Goal: Task Accomplishment & Management: Complete application form

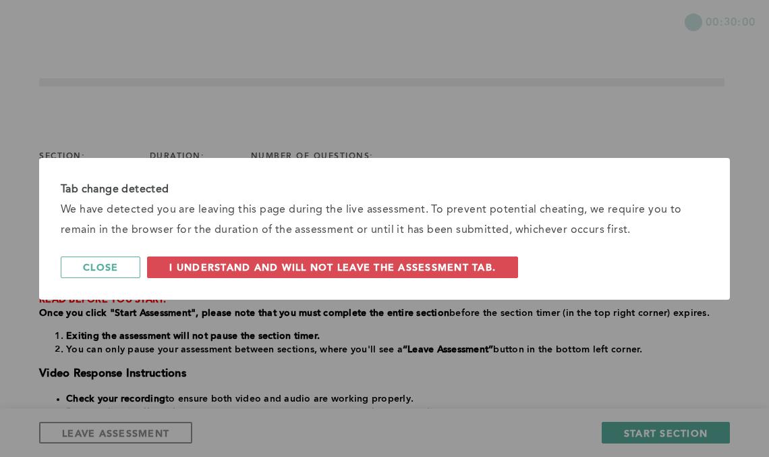
click at [333, 269] on span "I understand and will not leave the assessment tab." at bounding box center [332, 267] width 327 height 13
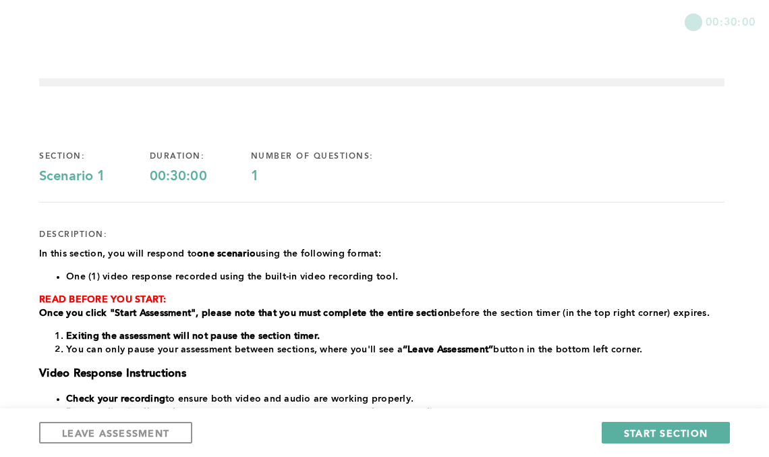
click at [275, 181] on div "1" at bounding box center [334, 177] width 167 height 16
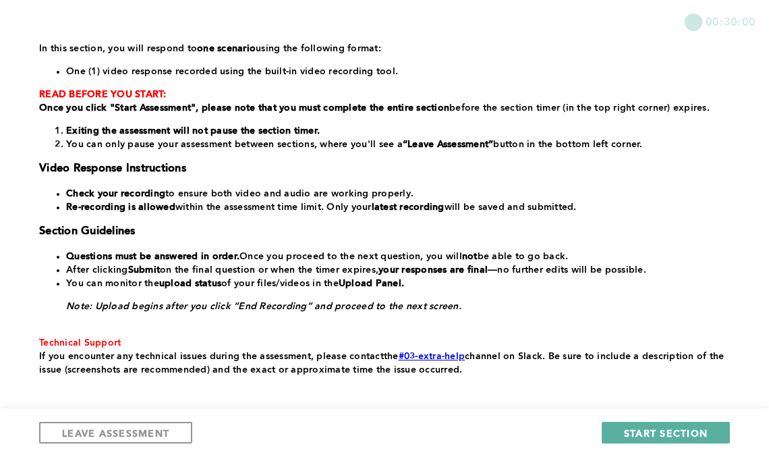
scroll to position [216, 0]
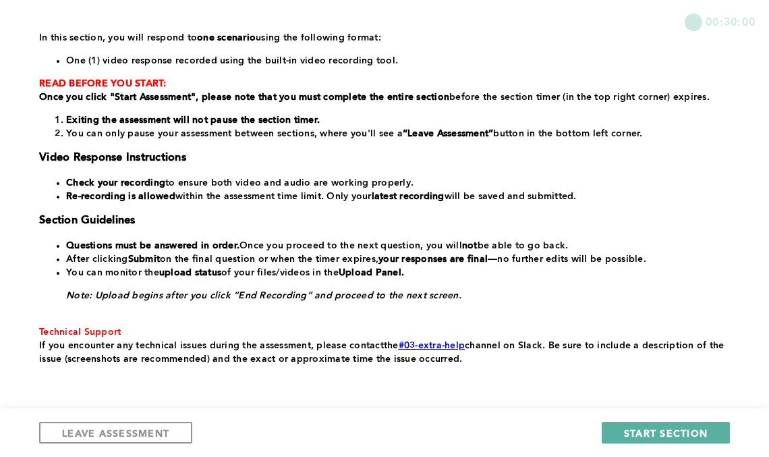
click at [670, 431] on span "START SECTION" at bounding box center [666, 433] width 84 height 13
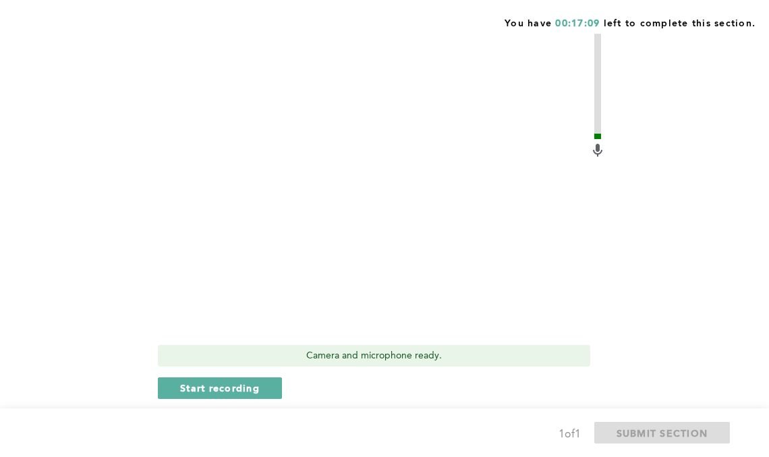
scroll to position [594, 0]
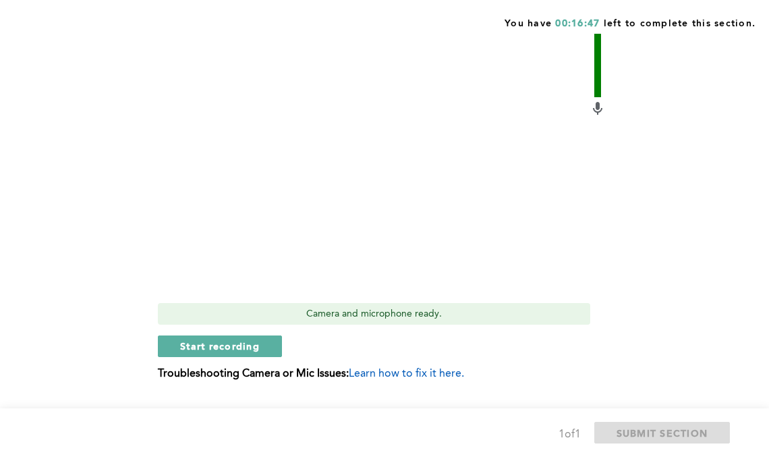
click at [174, 346] on button "Start recording" at bounding box center [220, 346] width 124 height 22
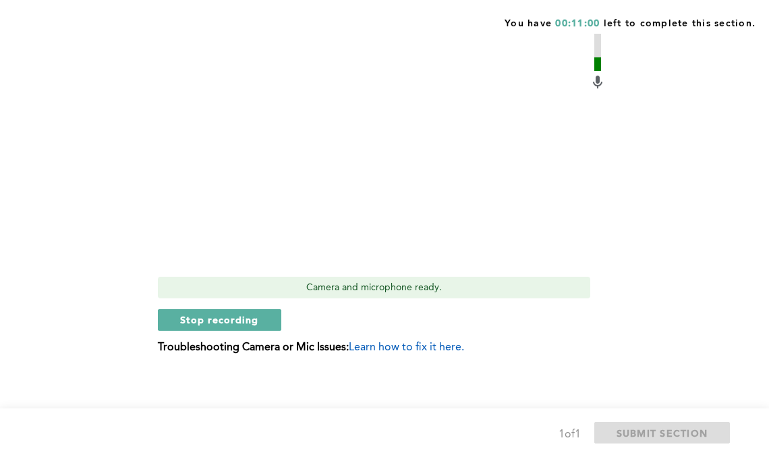
scroll to position [626, 0]
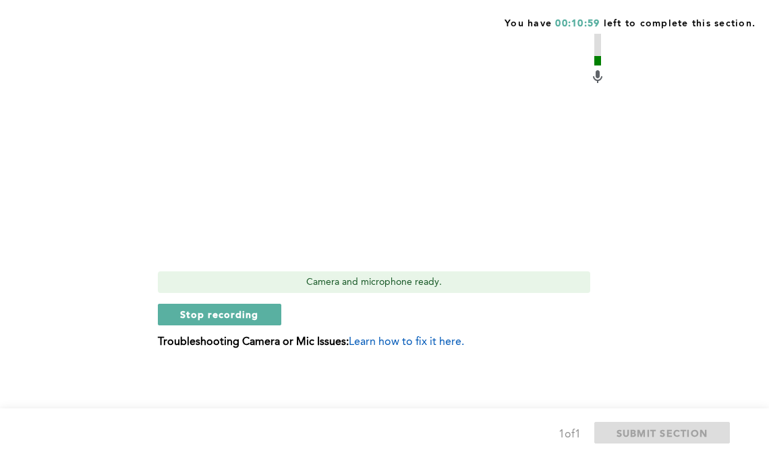
click at [186, 151] on video at bounding box center [374, 103] width 432 height 324
click at [192, 312] on span "Stop recording" at bounding box center [219, 314] width 79 height 13
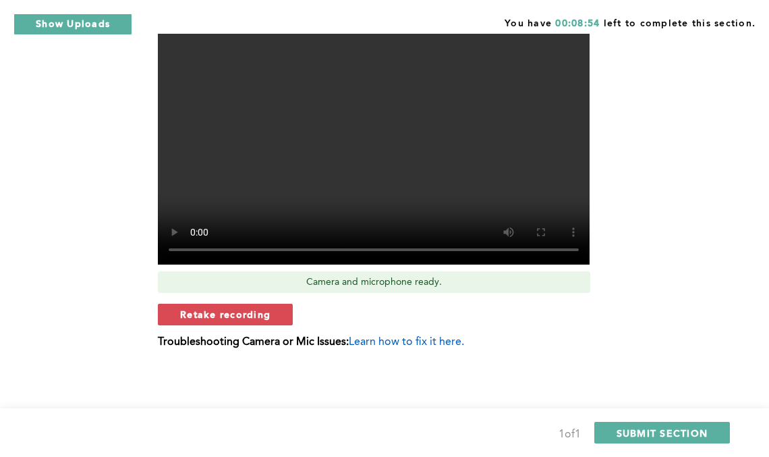
drag, startPoint x: 656, startPoint y: 413, endPoint x: 630, endPoint y: 425, distance: 28.7
click at [630, 425] on button "SUBMIT SECTION" at bounding box center [663, 433] width 136 height 22
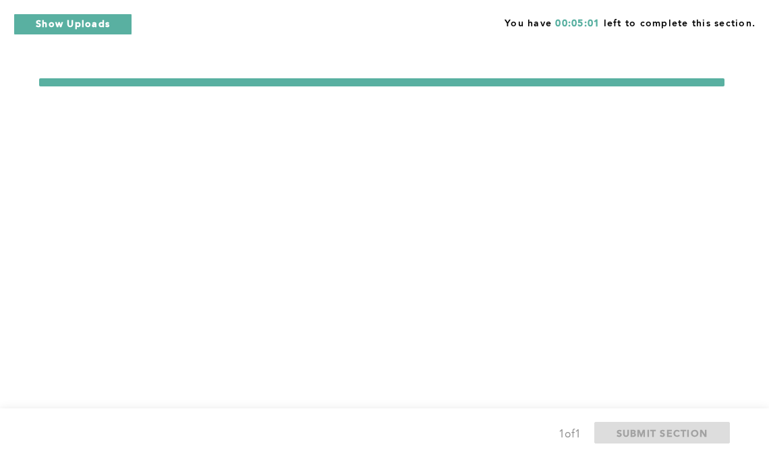
scroll to position [0, 0]
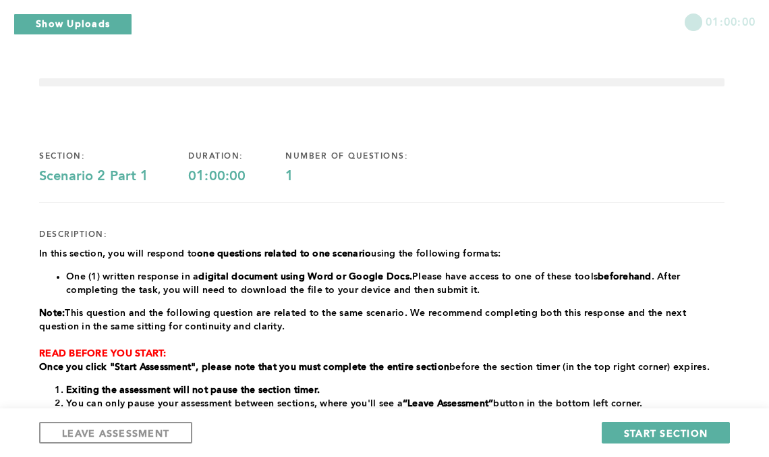
click at [531, 330] on p "Note: This question and the following question are related to the same scenario…" at bounding box center [382, 319] width 686 height 27
click at [455, 271] on li "One (1) written response in a digital document using Word or Google Docs. Pleas…" at bounding box center [395, 283] width 659 height 27
click at [73, 432] on span "LEAVE ASSESSMENT" at bounding box center [115, 433] width 107 height 13
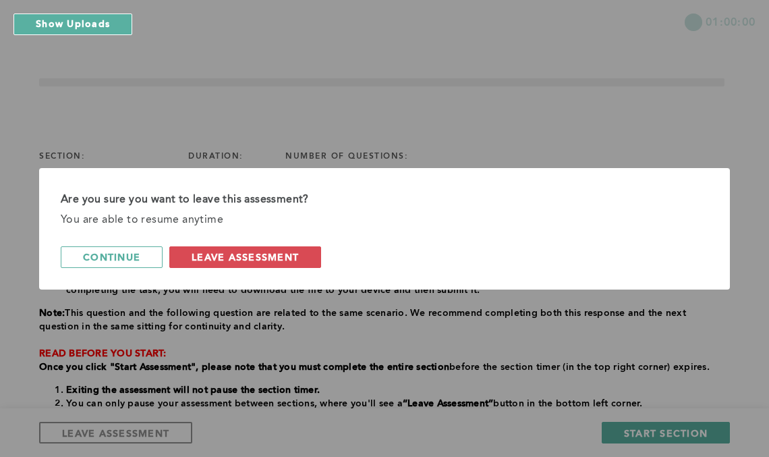
click at [227, 250] on span "leave assessment" at bounding box center [245, 256] width 107 height 13
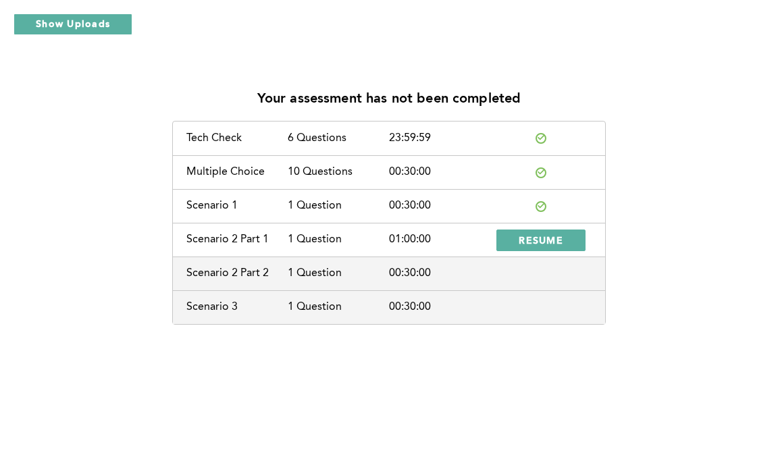
click at [518, 242] on span "RESUME" at bounding box center [540, 240] width 45 height 13
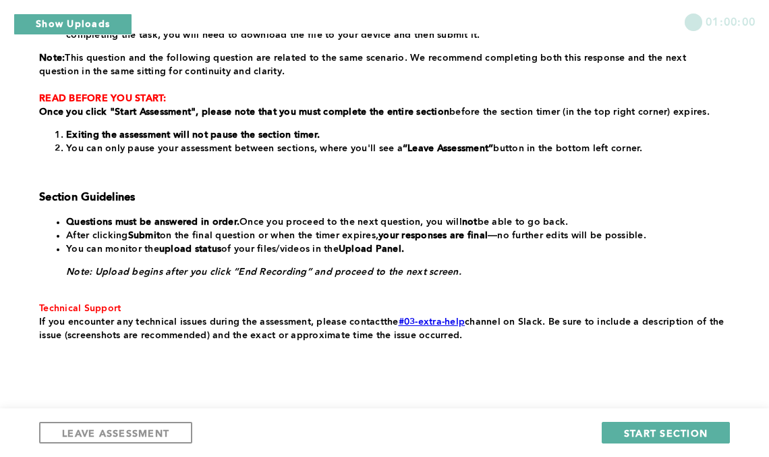
scroll to position [256, 0]
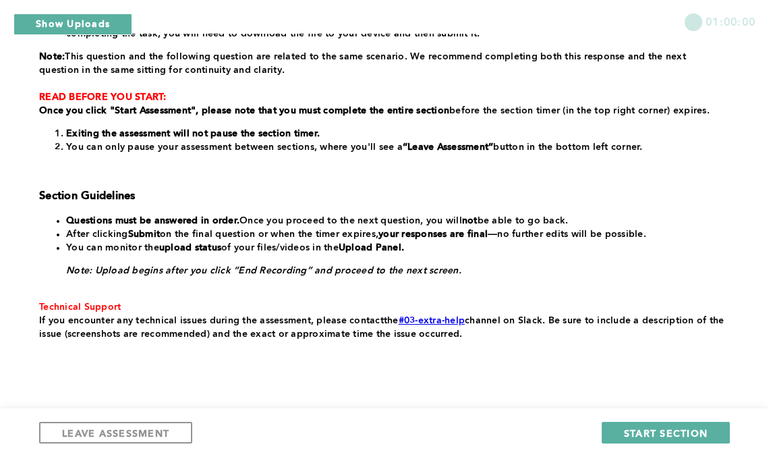
click at [51, 14] on button "Show Uploads" at bounding box center [72, 24] width 119 height 22
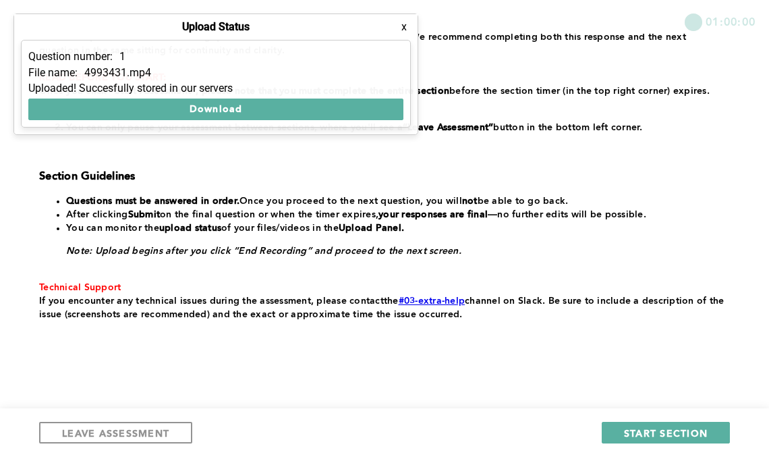
scroll to position [286, 0]
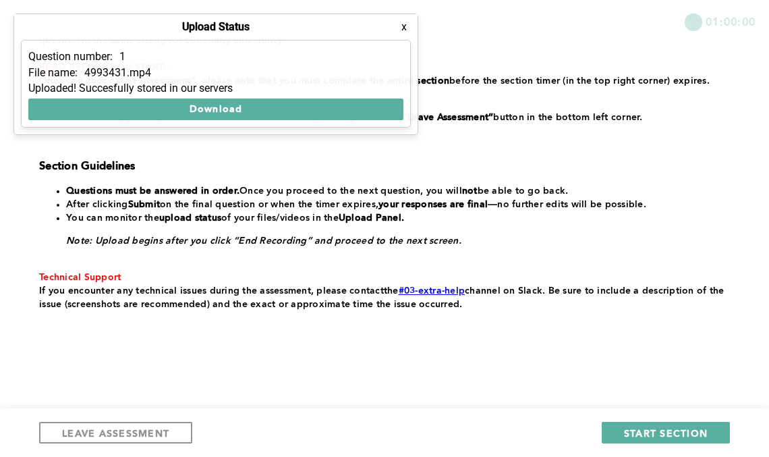
click at [400, 26] on button "x" at bounding box center [404, 26] width 13 height 13
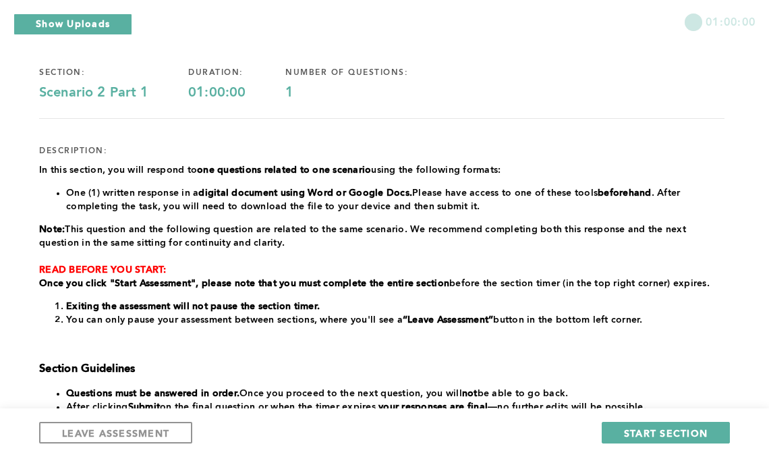
scroll to position [84, 0]
click at [636, 430] on span "START SECTION" at bounding box center [666, 433] width 84 height 13
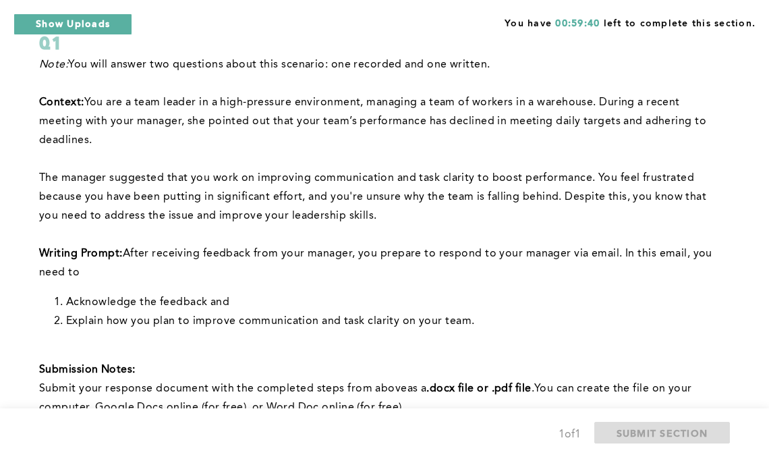
scroll to position [103, 0]
